Goal: Task Accomplishment & Management: Use online tool/utility

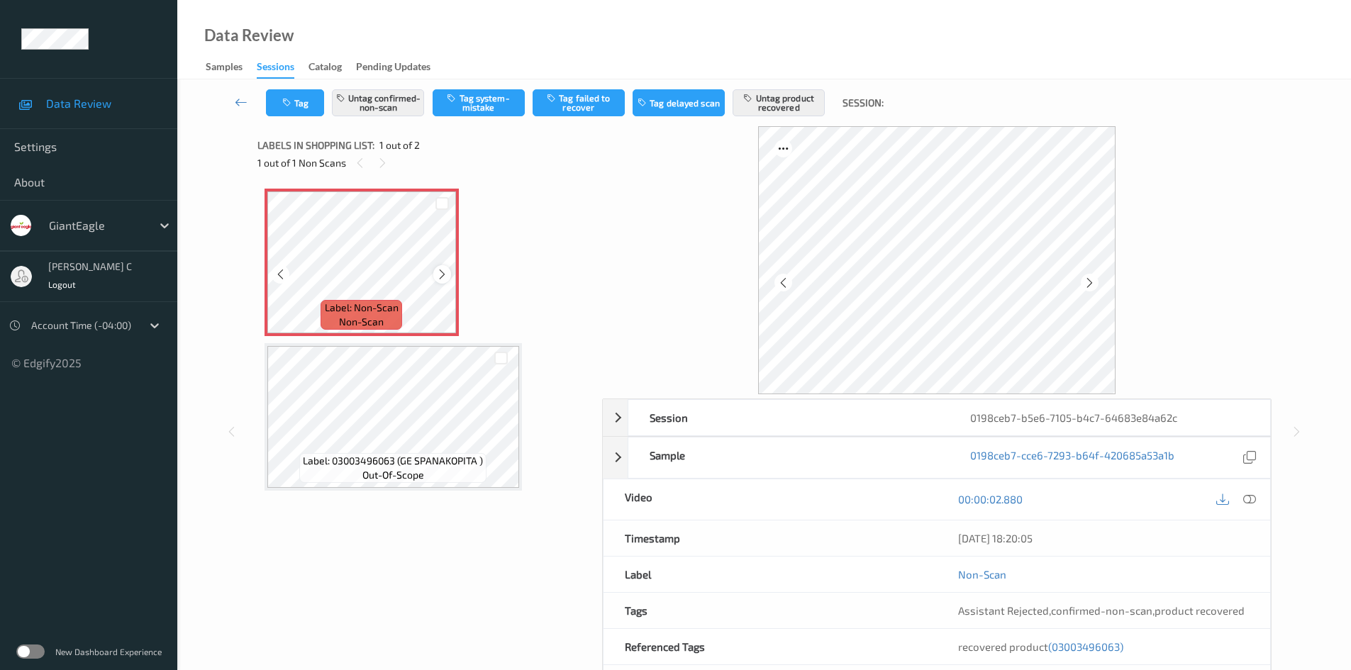
click at [444, 267] on div at bounding box center [442, 274] width 18 height 18
click at [1252, 499] on icon at bounding box center [1249, 499] width 13 height 13
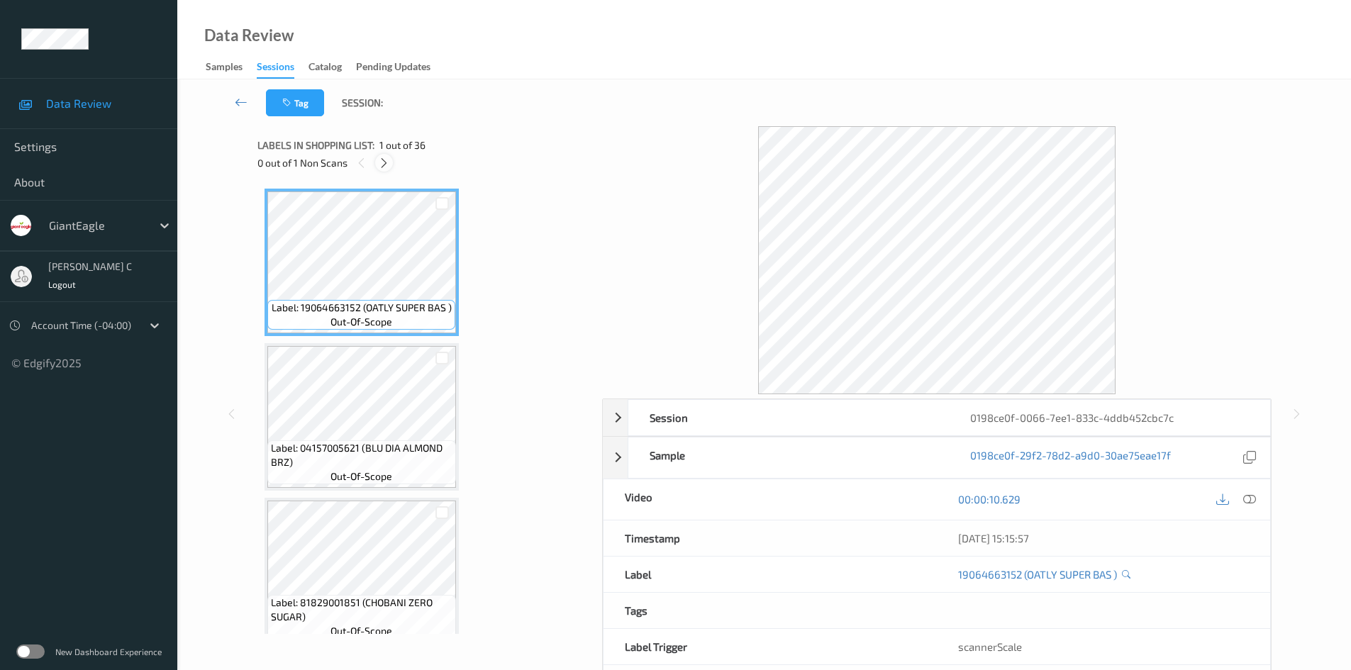
click at [382, 163] on icon at bounding box center [384, 163] width 12 height 13
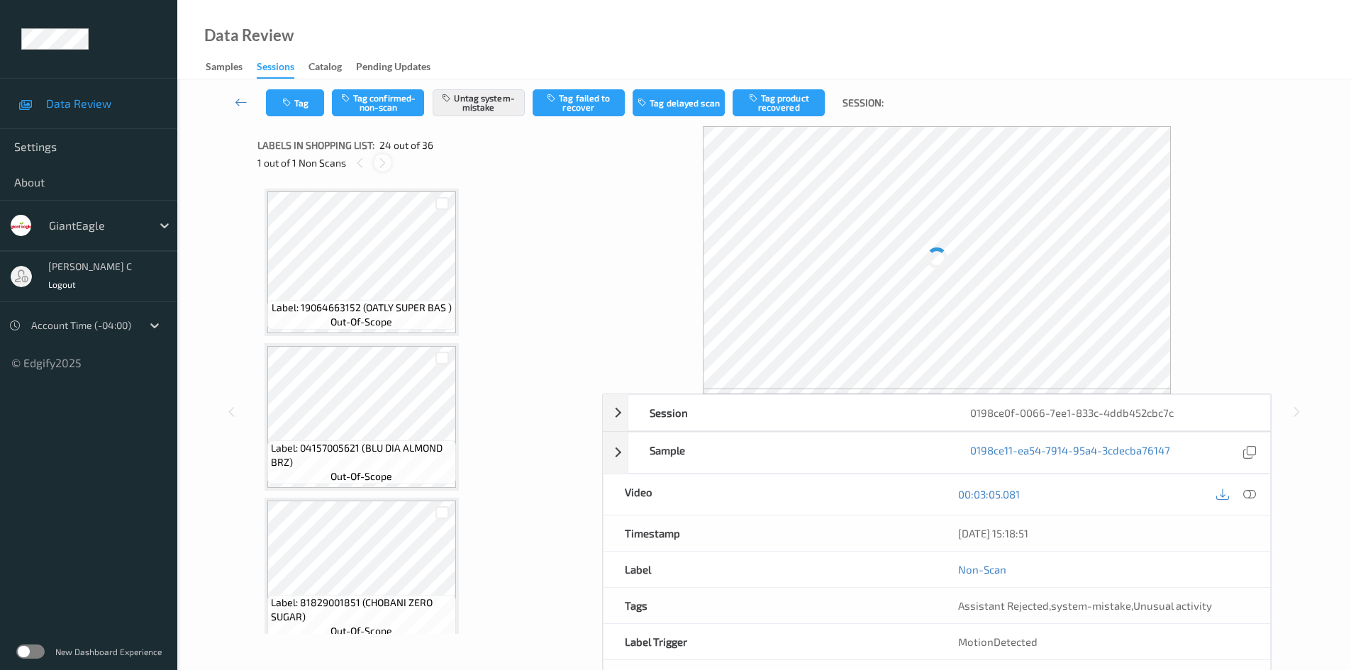
scroll to position [3408, 0]
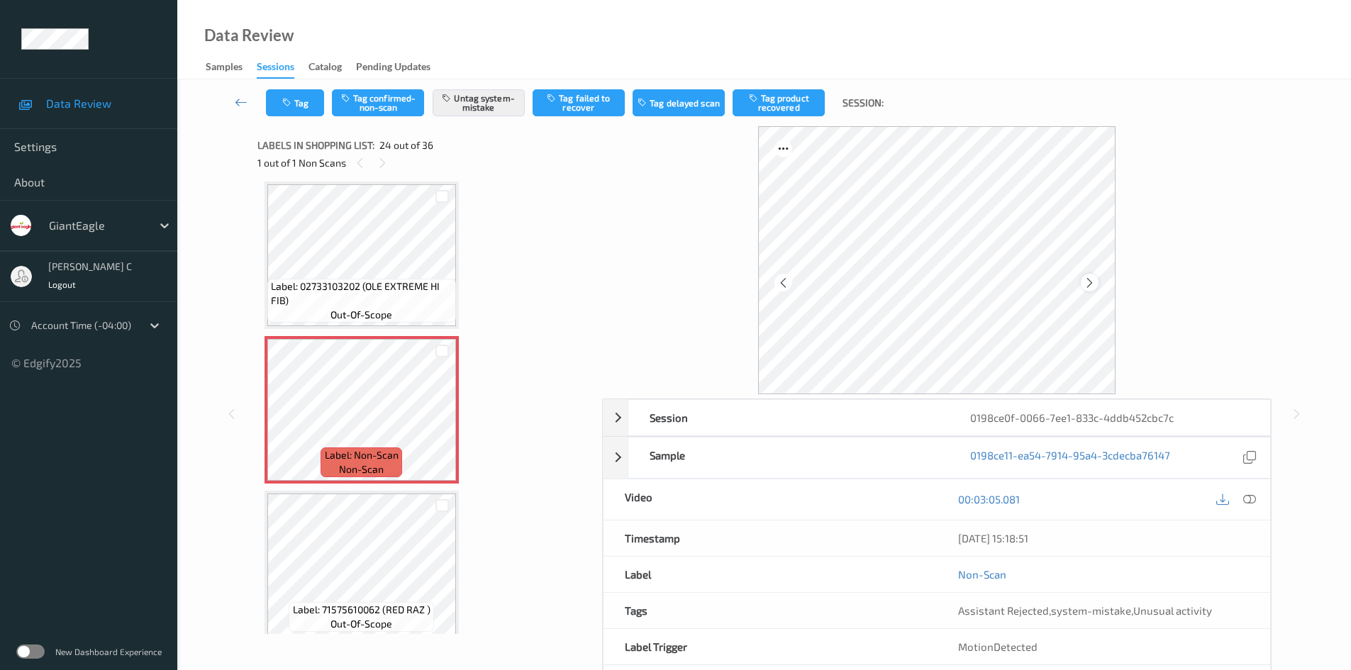
click at [1087, 281] on icon at bounding box center [1090, 283] width 12 height 13
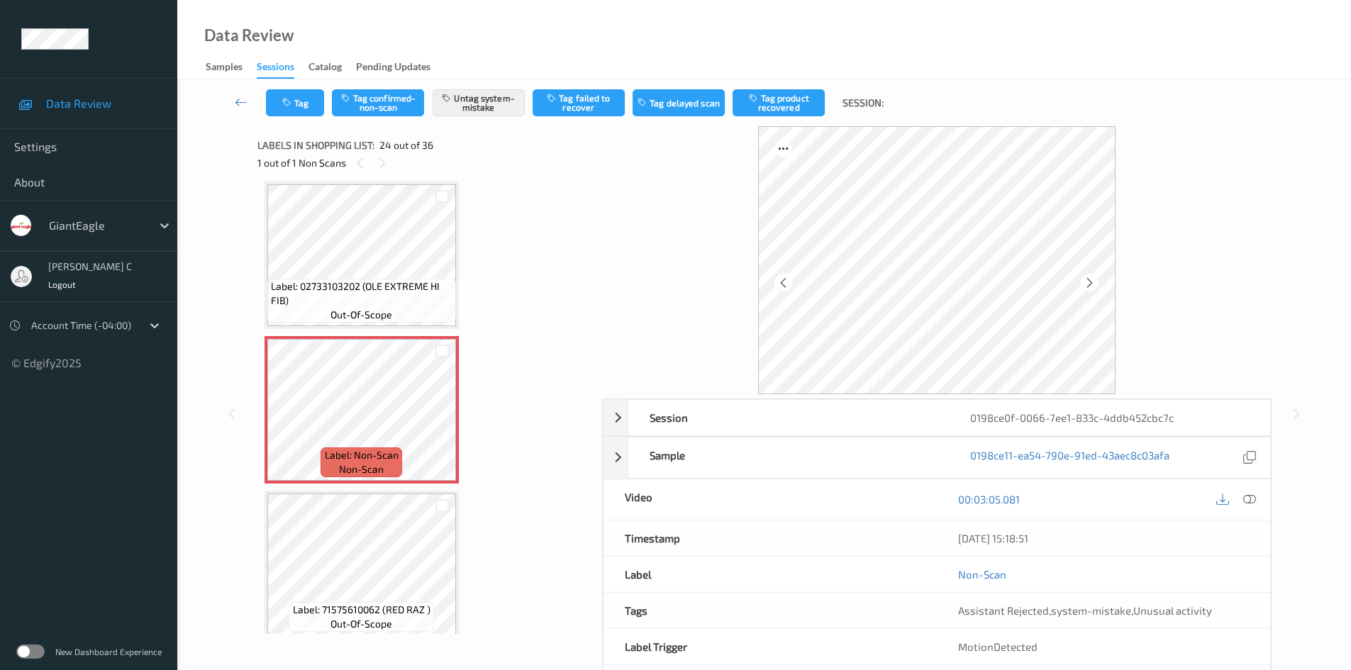
click at [1087, 281] on icon at bounding box center [1090, 283] width 12 height 13
click at [1245, 500] on icon at bounding box center [1249, 499] width 13 height 13
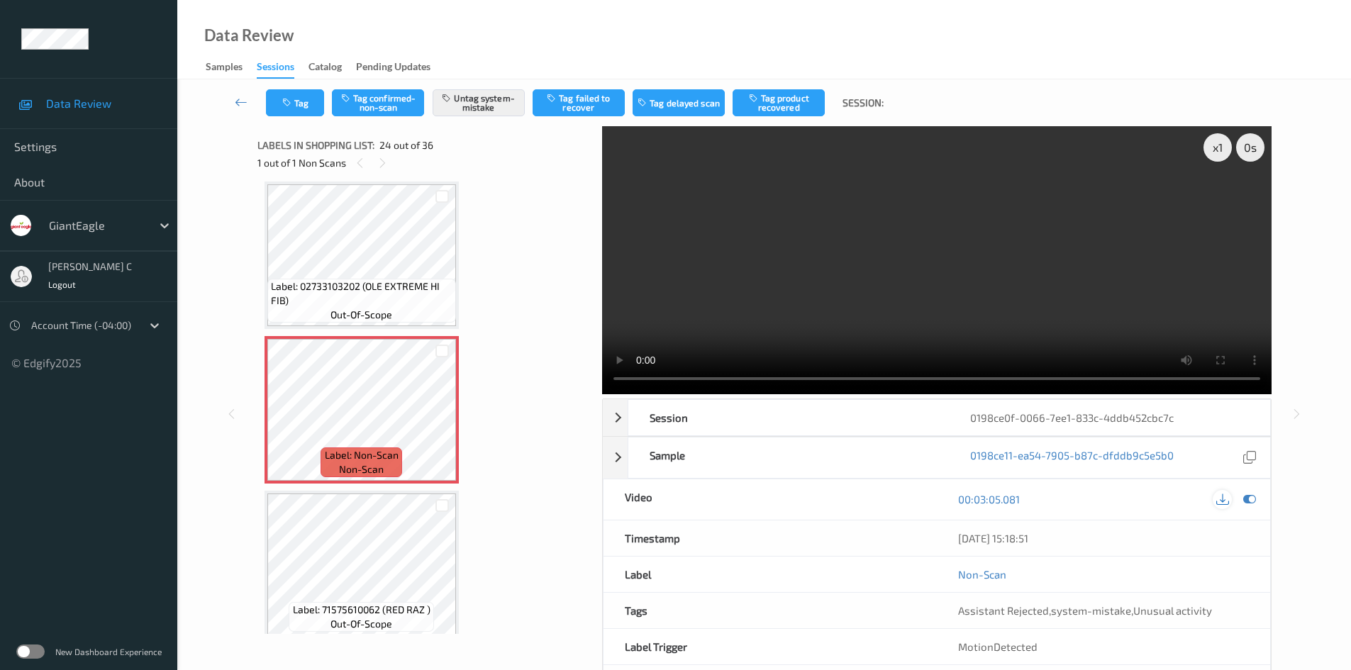
click at [1223, 496] on icon at bounding box center [1222, 499] width 13 height 13
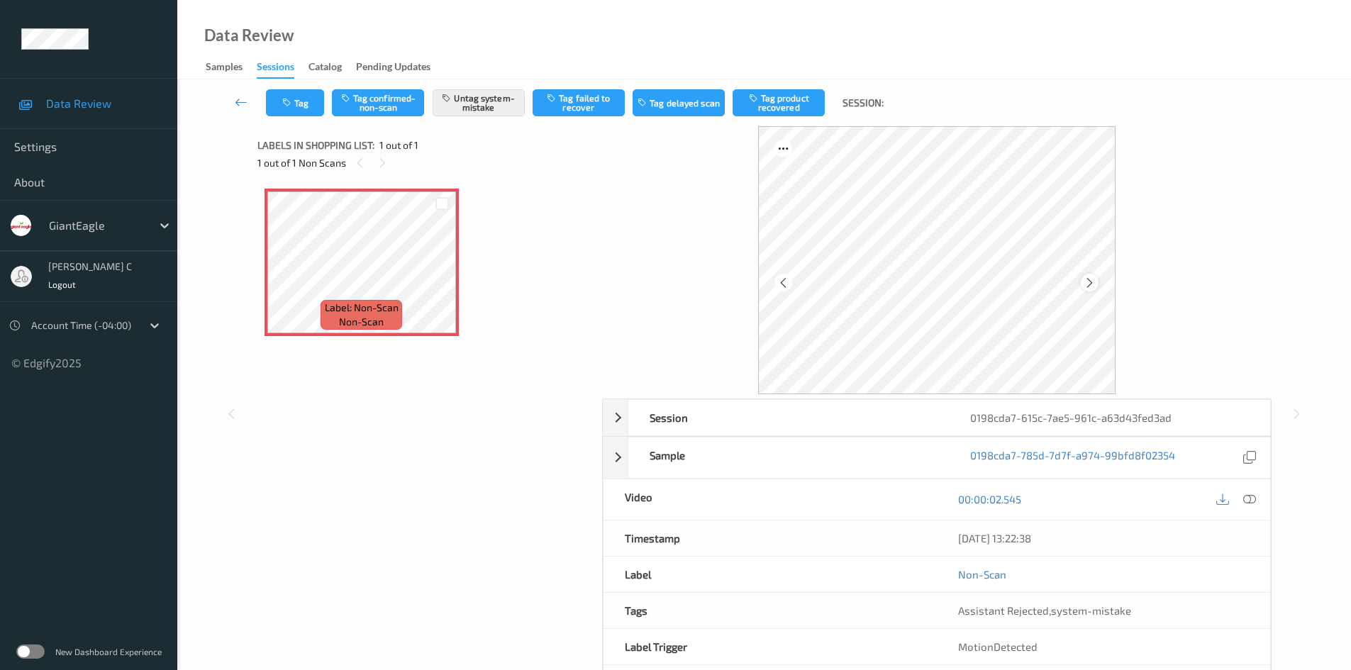
click at [1093, 280] on icon at bounding box center [1090, 283] width 12 height 13
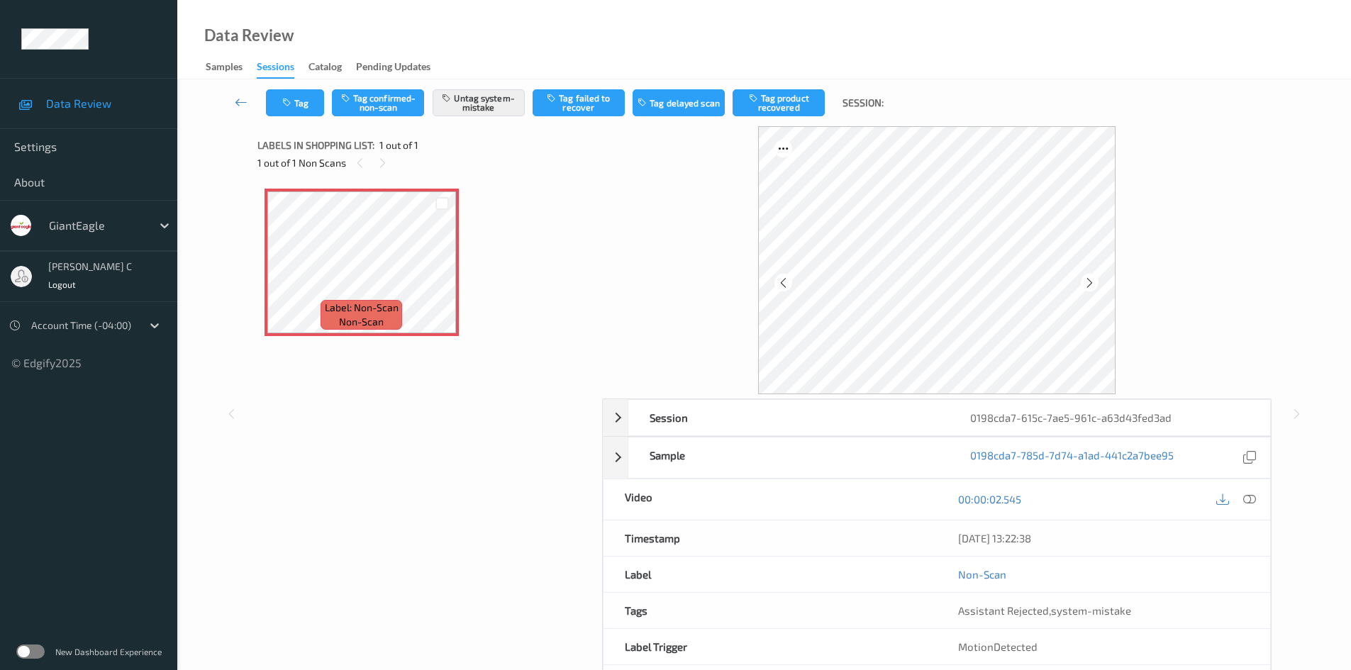
click at [1093, 280] on icon at bounding box center [1090, 283] width 12 height 13
click at [1252, 502] on icon at bounding box center [1249, 499] width 13 height 13
